Goal: Transaction & Acquisition: Subscribe to service/newsletter

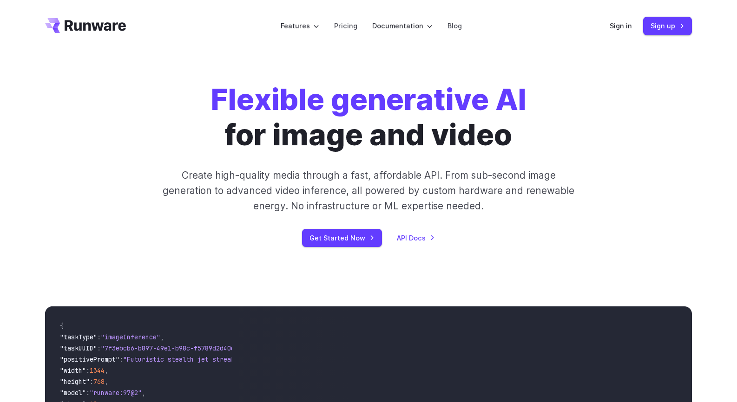
click at [619, 224] on div "Flexible generative AI for image and video Create high-quality media through a …" at bounding box center [369, 164] width 518 height 165
click at [667, 31] on link "Sign up" at bounding box center [667, 26] width 49 height 18
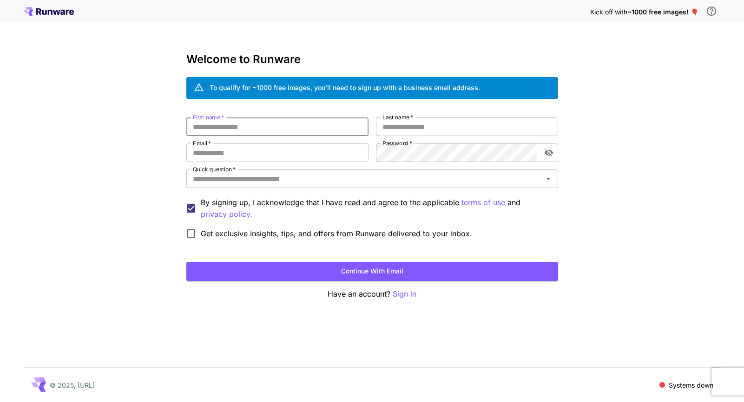
click at [226, 130] on input "First name   *" at bounding box center [277, 127] width 182 height 19
type input "*****"
click at [416, 132] on input "Last name   *" at bounding box center [467, 127] width 182 height 19
type input "****"
click at [282, 151] on input "Email   *" at bounding box center [277, 153] width 182 height 19
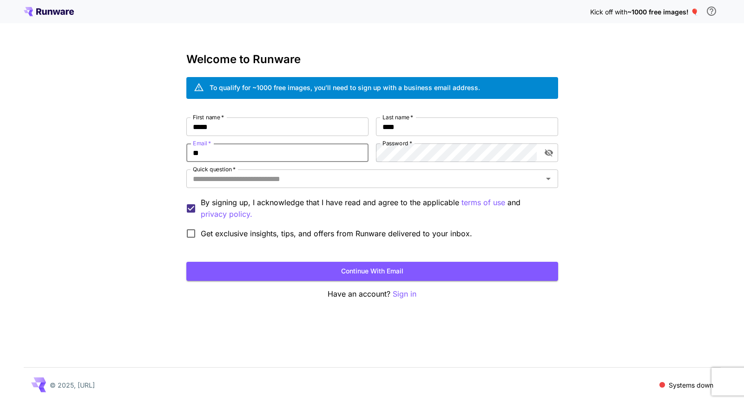
type input "*"
type input "**********"
click at [353, 181] on input "Quick question   *" at bounding box center [364, 178] width 351 height 13
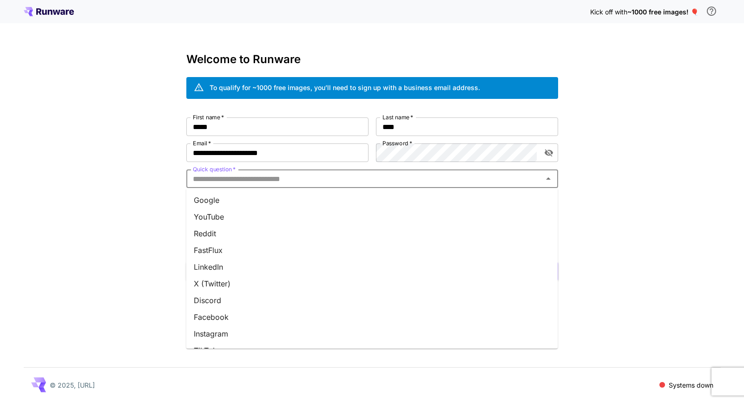
scroll to position [97, 0]
click at [243, 333] on li "Other" at bounding box center [372, 337] width 372 height 17
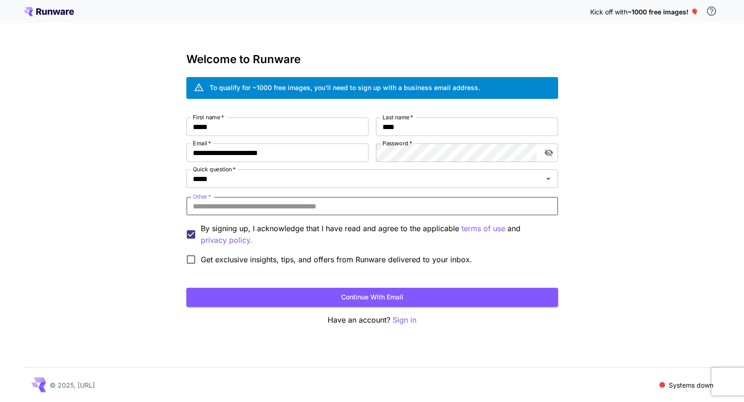
click at [230, 204] on input "Other   *" at bounding box center [372, 206] width 372 height 19
click at [231, 209] on input "Other   *" at bounding box center [372, 206] width 372 height 19
click at [358, 297] on button "Continue with email" at bounding box center [372, 297] width 372 height 19
click at [231, 203] on input "Other   *" at bounding box center [372, 206] width 372 height 19
click at [693, 226] on div "**********" at bounding box center [372, 201] width 744 height 402
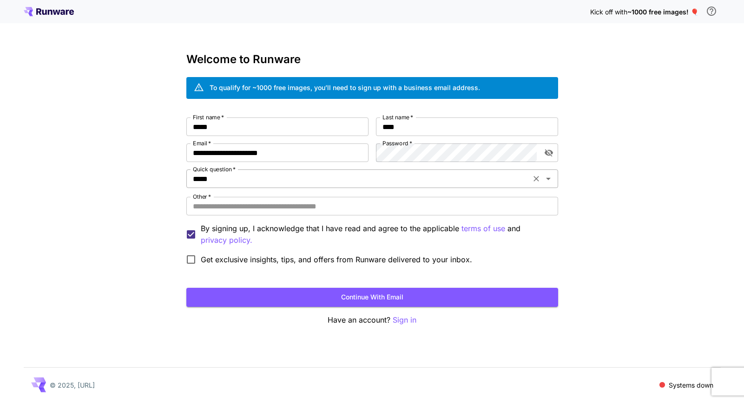
click at [514, 172] on div "***** Quick question   *" at bounding box center [372, 179] width 372 height 19
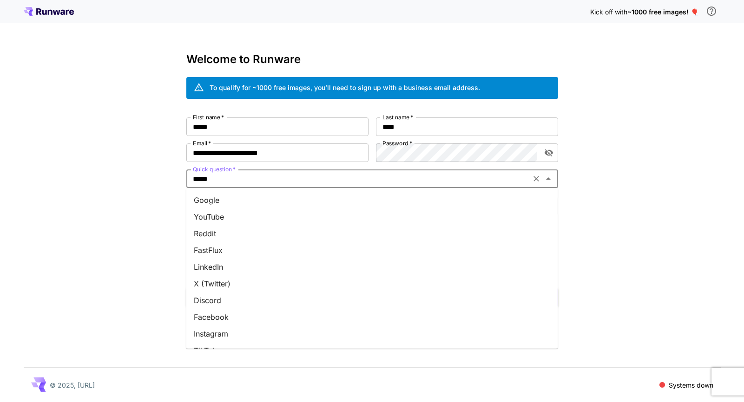
scroll to position [94, 0]
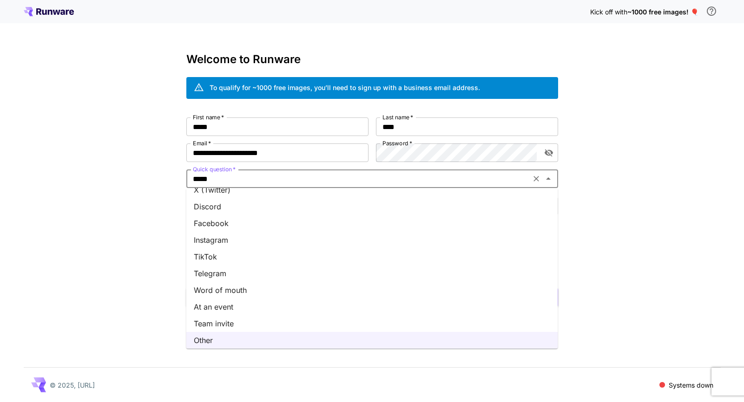
click at [296, 322] on li "Team invite" at bounding box center [372, 324] width 372 height 17
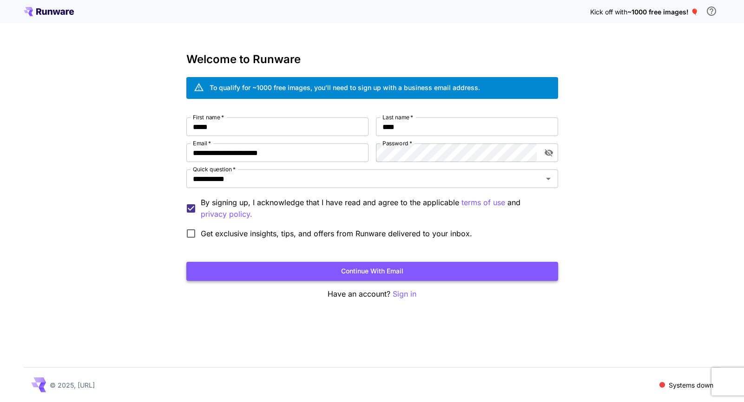
click at [393, 270] on button "Continue with email" at bounding box center [372, 271] width 372 height 19
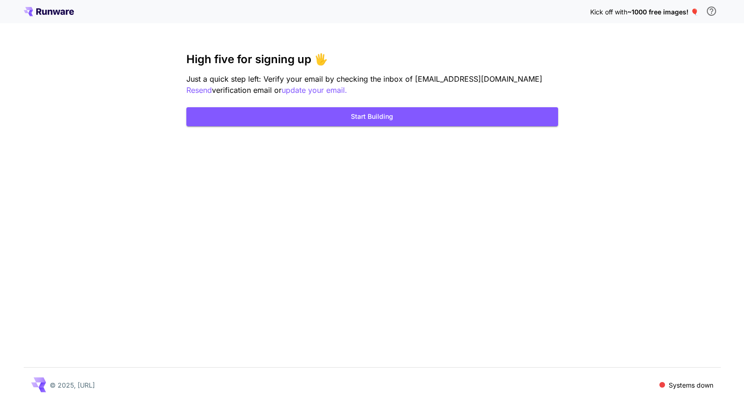
click at [576, 195] on div "Kick off with ~1000 free images! 🎈 High five for signing up 🖐️ Just a quick ste…" at bounding box center [372, 201] width 744 height 402
click at [407, 226] on div "Kick off with ~1000 free images! 🎈 High five for signing up 🖐️ Just a quick ste…" at bounding box center [372, 201] width 744 height 402
click at [379, 117] on button "Start Building" at bounding box center [372, 116] width 372 height 19
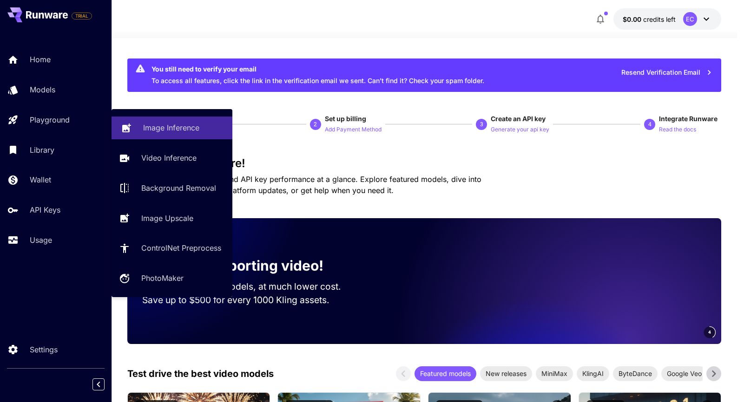
click at [155, 127] on p "Image Inference" at bounding box center [171, 127] width 56 height 11
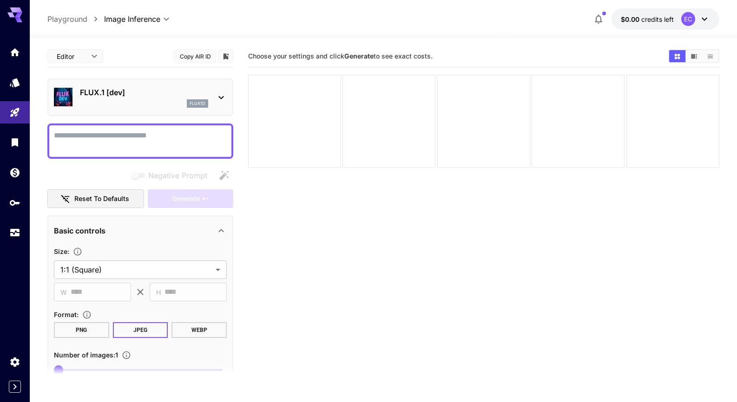
click at [165, 94] on p "FLUX.1 [dev]" at bounding box center [144, 92] width 128 height 11
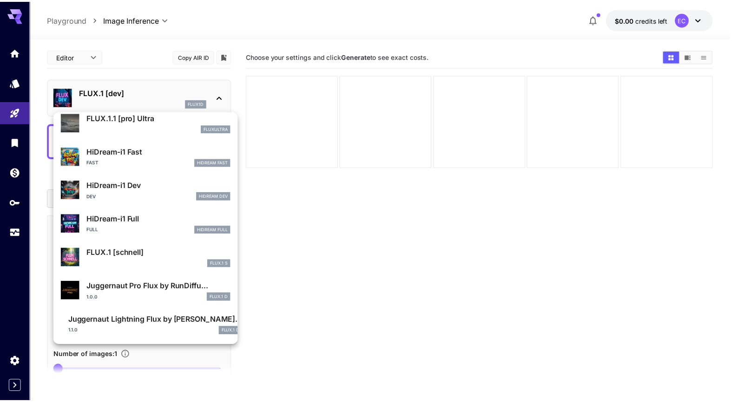
scroll to position [718, 0]
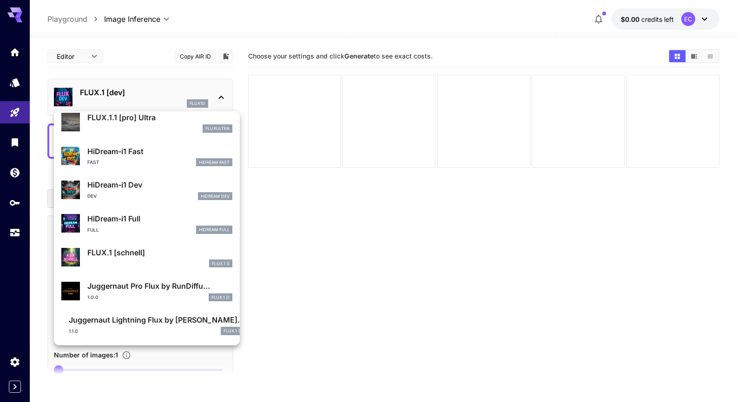
click at [134, 255] on p "FLUX.1 [schnell]" at bounding box center [159, 252] width 145 height 11
type input "*"
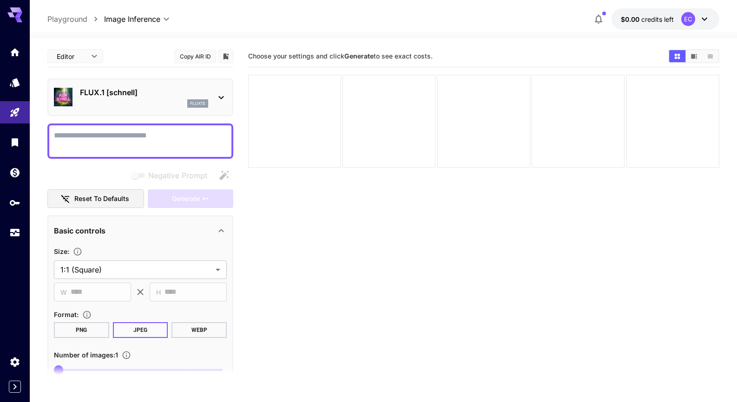
click at [121, 145] on textarea "Negative Prompt" at bounding box center [140, 141] width 173 height 22
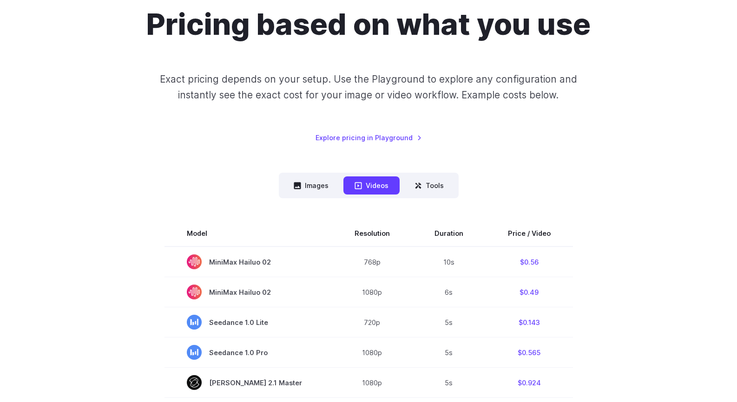
scroll to position [93, 0]
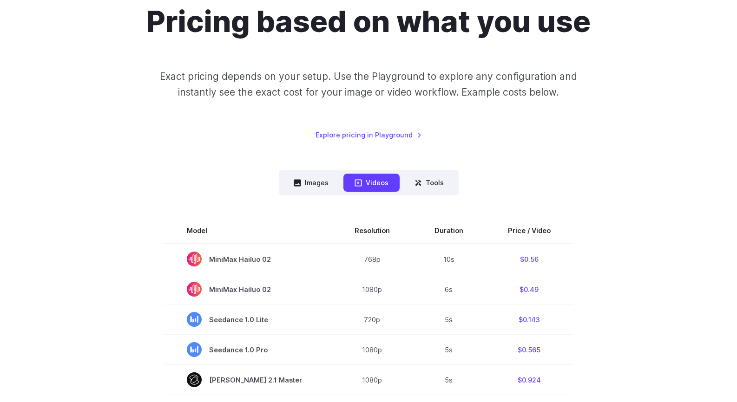
click at [332, 193] on nav "Images Videos Tools ****** ****** *****" at bounding box center [369, 183] width 180 height 26
click at [327, 185] on button "Images" at bounding box center [311, 183] width 57 height 18
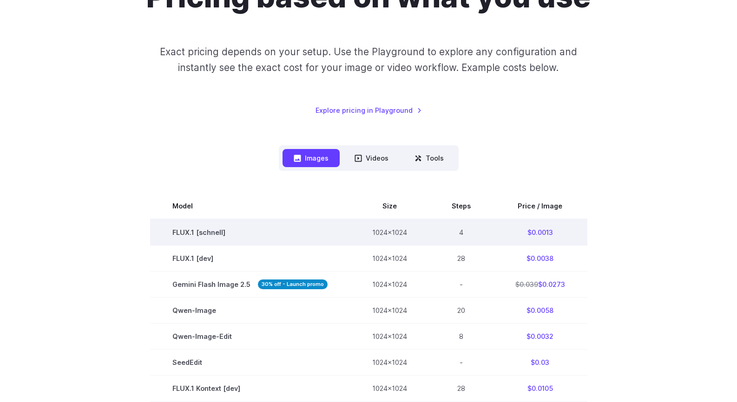
scroll to position [139, 0]
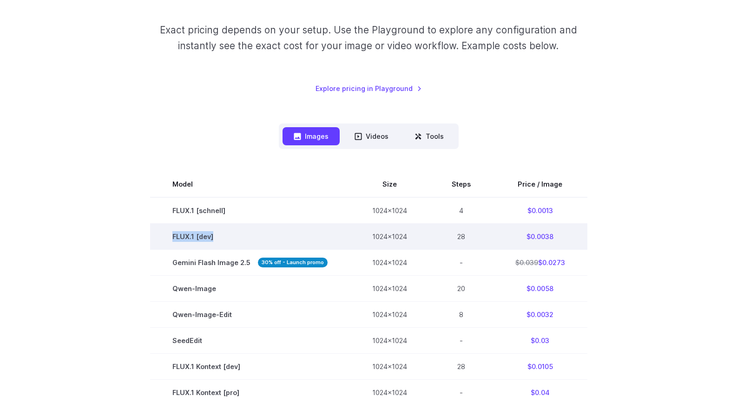
drag, startPoint x: 559, startPoint y: 218, endPoint x: 234, endPoint y: 227, distance: 325.0
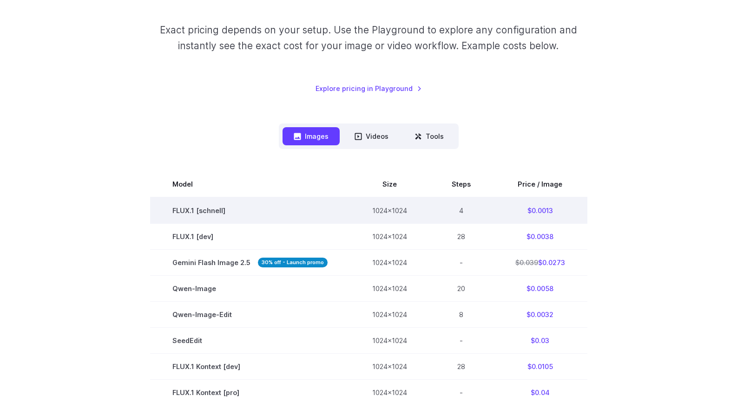
click at [238, 213] on td "FLUX.1 [schnell]" at bounding box center [250, 211] width 200 height 26
drag, startPoint x: 162, startPoint y: 213, endPoint x: 213, endPoint y: 214, distance: 51.6
click at [175, 213] on td "FLUX.1 [schnell]" at bounding box center [250, 211] width 200 height 26
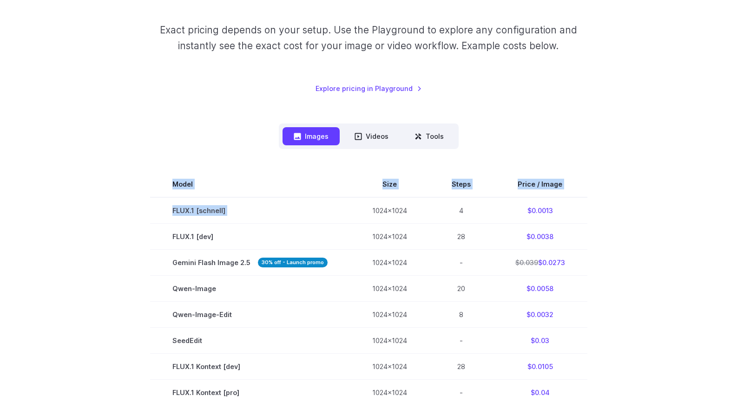
drag, startPoint x: 425, startPoint y: 219, endPoint x: 605, endPoint y: 218, distance: 179.8
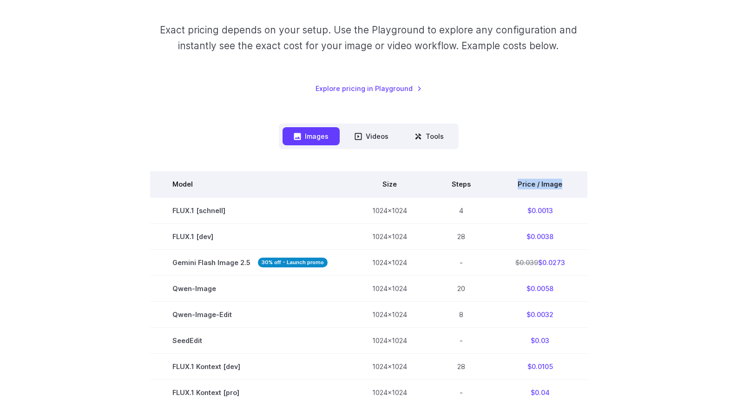
drag, startPoint x: 514, startPoint y: 185, endPoint x: 571, endPoint y: 185, distance: 56.2
click at [571, 185] on th "Price / Image" at bounding box center [540, 184] width 94 height 26
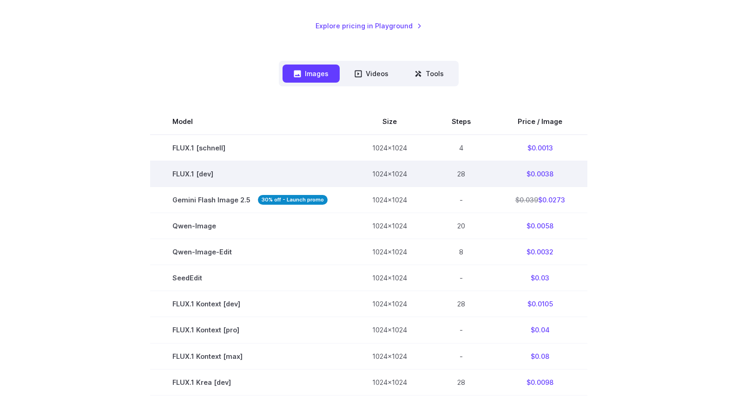
scroll to position [232, 0]
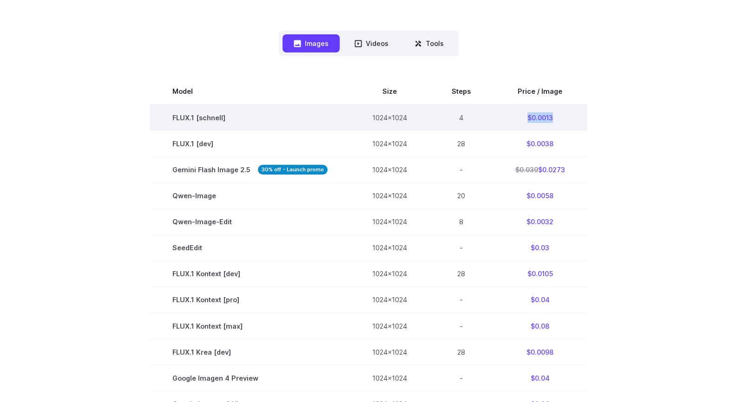
drag, startPoint x: 524, startPoint y: 118, endPoint x: 572, endPoint y: 120, distance: 47.9
click at [572, 120] on td "$0.0013" at bounding box center [540, 118] width 94 height 26
drag, startPoint x: 572, startPoint y: 120, endPoint x: 167, endPoint y: 123, distance: 404.8
click at [167, 123] on tr "FLUX.1 [schnell] 1024x1024 4 $0.0013" at bounding box center [368, 118] width 437 height 26
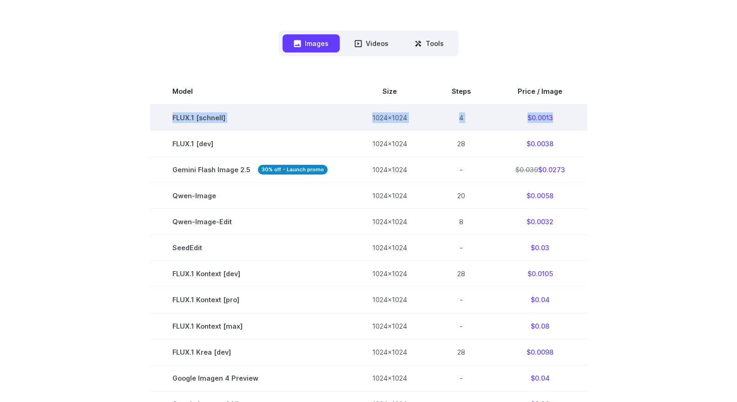
copy tr "FLUX.1 [schnell] 1024x1024 4 $0.0013"
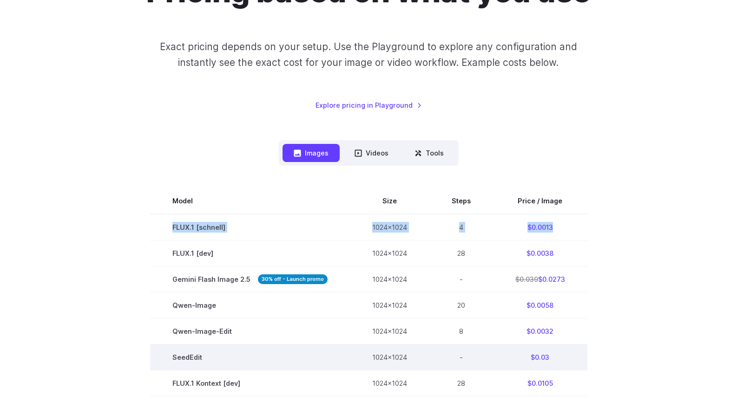
scroll to position [93, 0]
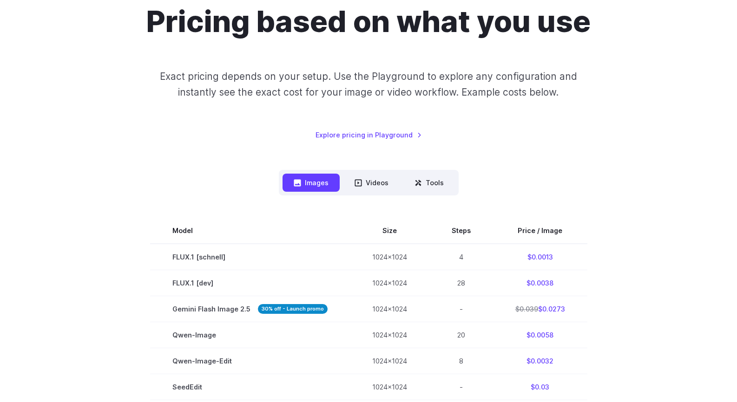
click at [477, 123] on div "Pricing based on what you use Exact pricing depends on your setup. Use the Play…" at bounding box center [368, 72] width 647 height 137
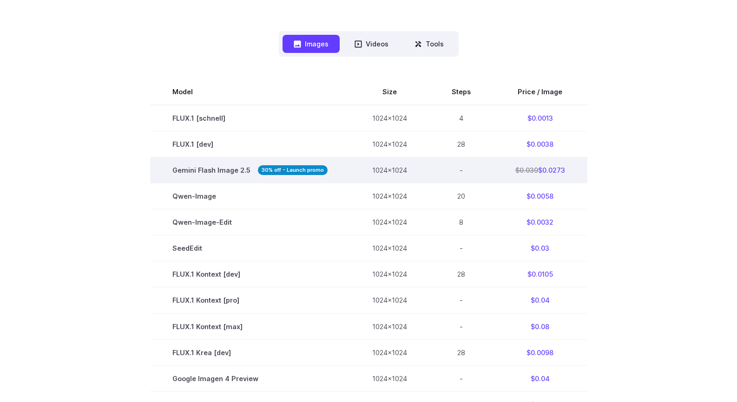
scroll to position [232, 0]
